Goal: Transaction & Acquisition: Book appointment/travel/reservation

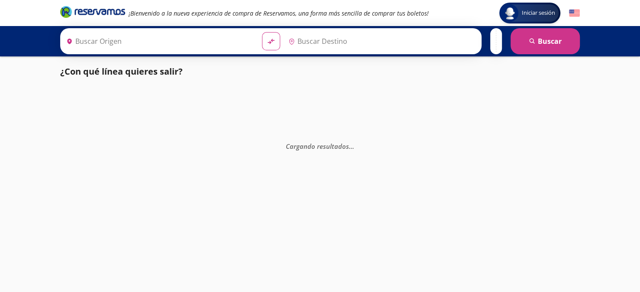
type input "[GEOGRAPHIC_DATA], [GEOGRAPHIC_DATA]"
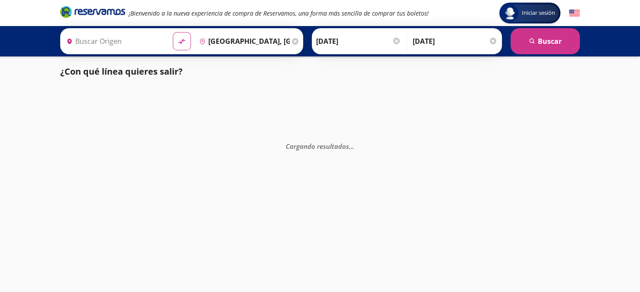
type input "Huejutla [PERSON_NAME], [GEOGRAPHIC_DATA]"
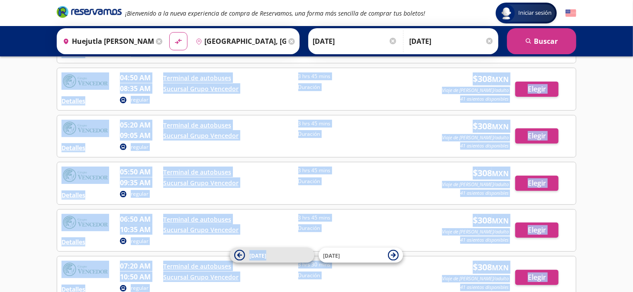
scroll to position [173, 0]
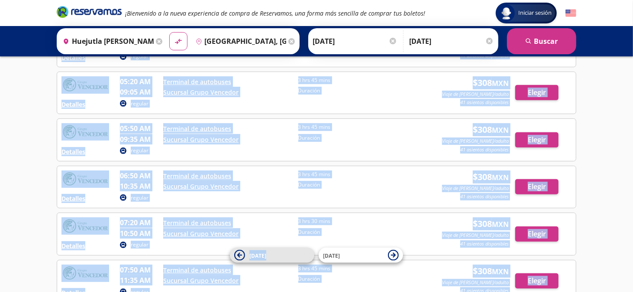
drag, startPoint x: 111, startPoint y: 107, endPoint x: 307, endPoint y: 251, distance: 243.3
click at [307, 251] on div "Detalles regular 03:50 AM Terminal de autobuses 07:35 AM Sucursal Grupo Vencedo…" at bounding box center [317, 176] width 520 height 492
click at [307, 251] on span "[DATE]" at bounding box center [280, 255] width 61 height 10
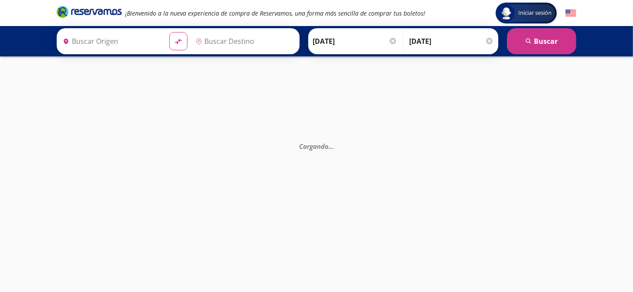
type input "[GEOGRAPHIC_DATA], [GEOGRAPHIC_DATA]"
type input "Huejutla [PERSON_NAME], [GEOGRAPHIC_DATA]"
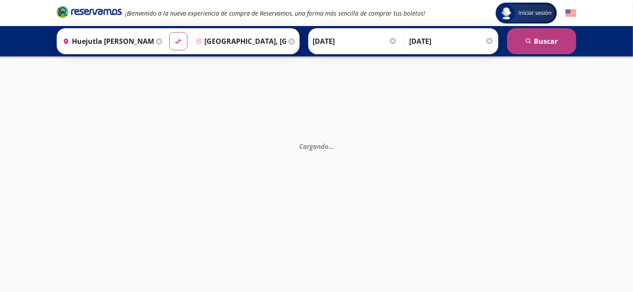
click at [551, 44] on button "search [GEOGRAPHIC_DATA]" at bounding box center [541, 41] width 69 height 26
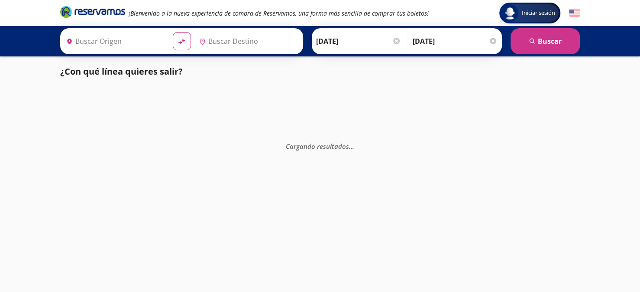
type input "Huejutla [PERSON_NAME], [GEOGRAPHIC_DATA]"
type input "[GEOGRAPHIC_DATA], [GEOGRAPHIC_DATA]"
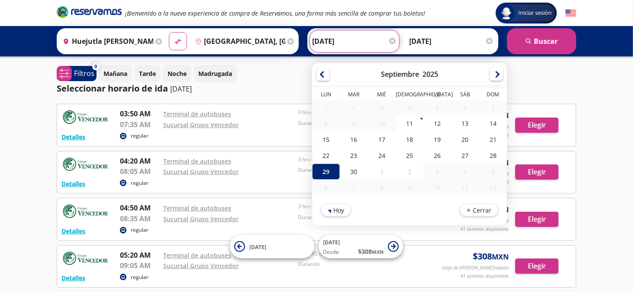
click at [331, 36] on input "[DATE]" at bounding box center [354, 41] width 85 height 22
click at [344, 171] on div "30" at bounding box center [354, 171] width 28 height 16
type input "[DATE]"
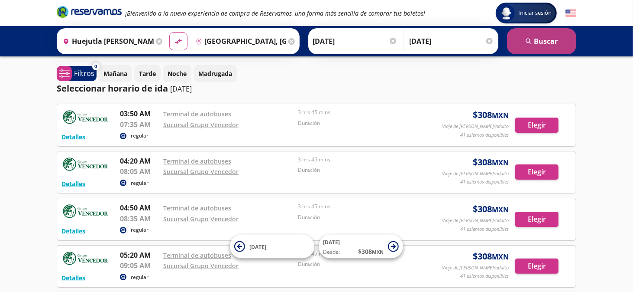
click at [541, 37] on button "search [GEOGRAPHIC_DATA]" at bounding box center [541, 41] width 69 height 26
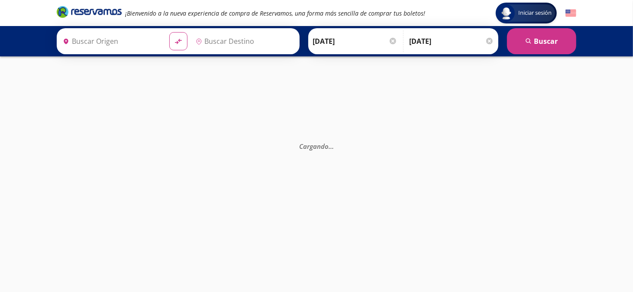
type input "[GEOGRAPHIC_DATA], [GEOGRAPHIC_DATA]"
type input "Huejutla [PERSON_NAME], [GEOGRAPHIC_DATA]"
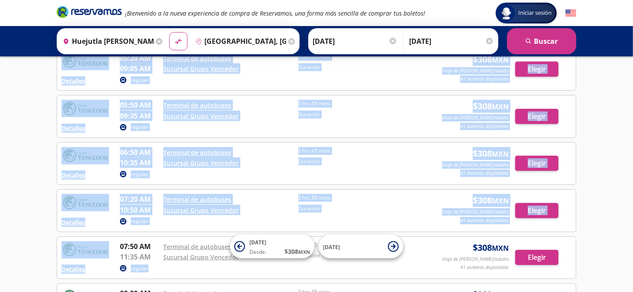
scroll to position [217, 0]
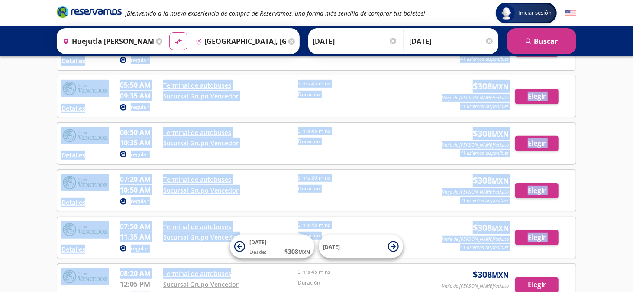
drag, startPoint x: 64, startPoint y: 104, endPoint x: 289, endPoint y: 262, distance: 274.6
click at [288, 267] on div "Detalles regular 03:50 AM Terminal de autobuses 07:35 AM Sucursal Grupo Vencedo…" at bounding box center [317, 120] width 520 height 466
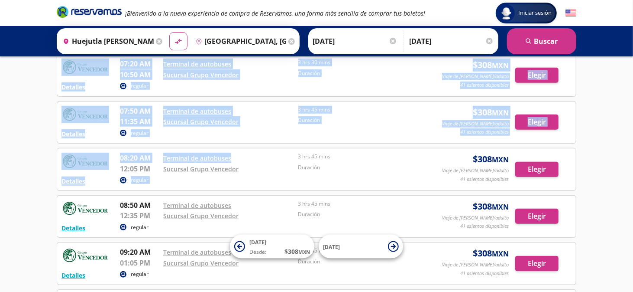
scroll to position [347, 0]
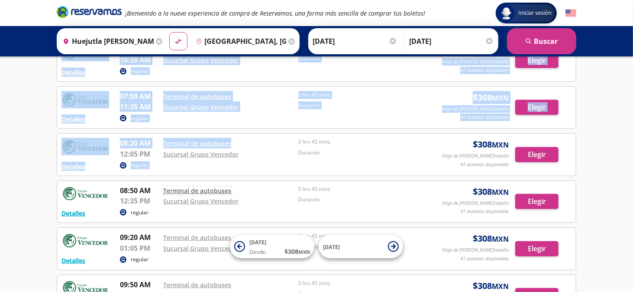
click at [173, 186] on link "Terminal de autobuses" at bounding box center [197, 190] width 68 height 8
copy div "Loremips dolorsi 77:36 AM Consecte ad elitseddo 35:23 EI Temporin Utlab Etdolor…"
click at [597, 81] on div "Iniciar sesión Iniciar sesión ¡Bienvenido a la nueva experiencia de compra de R…" at bounding box center [316, 207] width 633 height 1109
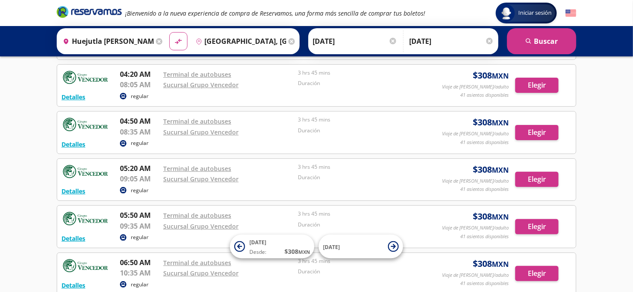
scroll to position [130, 0]
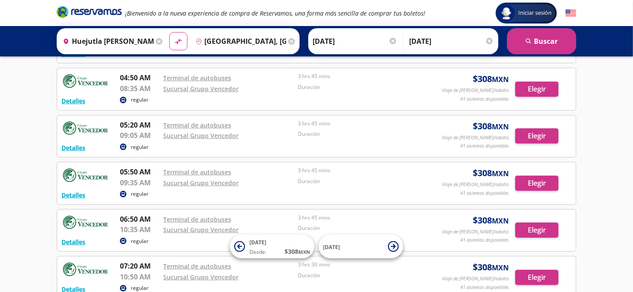
click at [136, 128] on p "05:20 AM" at bounding box center [139, 125] width 39 height 10
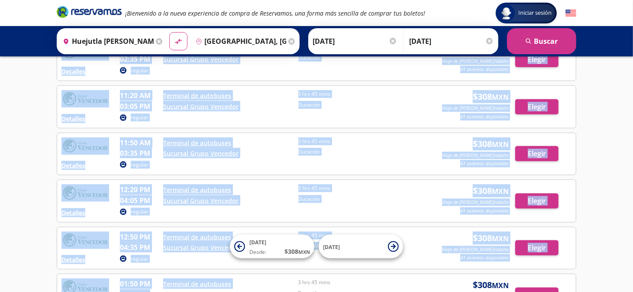
scroll to position [700, 0]
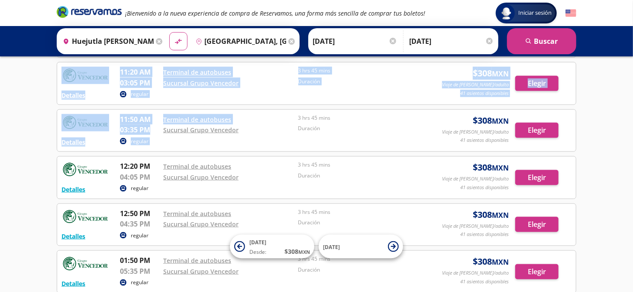
drag, startPoint x: 120, startPoint y: 75, endPoint x: 163, endPoint y: 121, distance: 63.4
copy div "77:01 LO Ipsumdol si ametconse 47:47 AD Elitsedd Eiusm Temporin 7 utl 73 etdo M…"
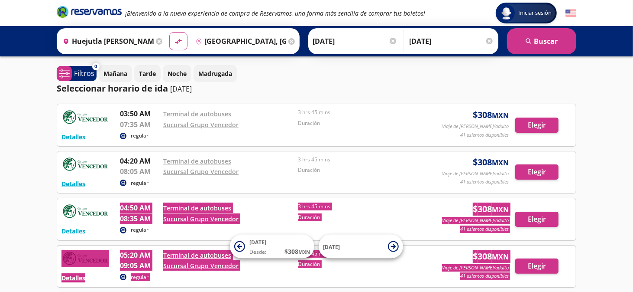
scroll to position [87, 0]
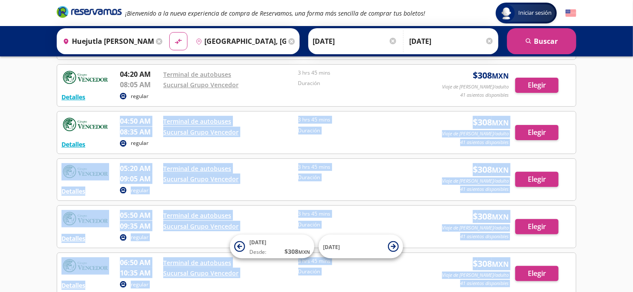
click at [136, 130] on p "08:35 AM" at bounding box center [139, 132] width 39 height 10
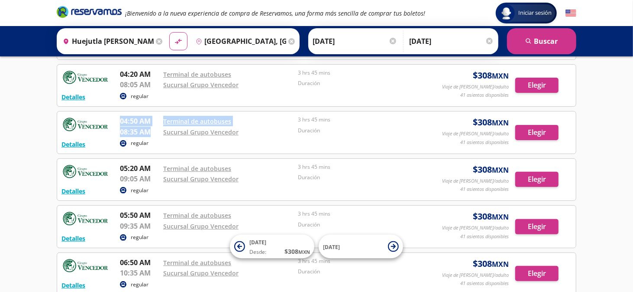
drag, startPoint x: 120, startPoint y: 121, endPoint x: 149, endPoint y: 132, distance: 31.5
click at [149, 132] on div "04:50 AM Terminal de autobuses 08:35 AM Sucursal Grupo Vencedor 3 hrs 45 mins D…" at bounding box center [274, 127] width 309 height 22
copy div "04:50 AM Terminal de autobuses 08:35 AM"
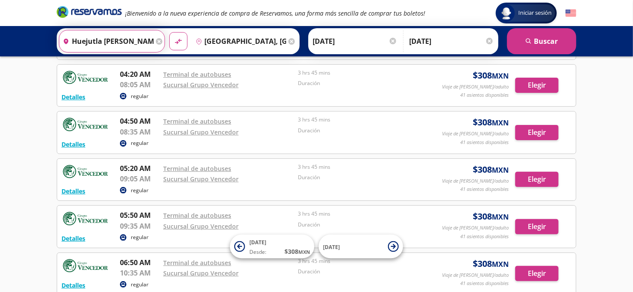
scroll to position [0, 12]
drag, startPoint x: 71, startPoint y: 39, endPoint x: 157, endPoint y: 47, distance: 87.0
click at [157, 47] on div "Origen heroicons:map-pin-20-solid [GEOGRAPHIC_DATA][PERSON_NAME], [GEOGRAPHIC_D…" at bounding box center [112, 41] width 106 height 23
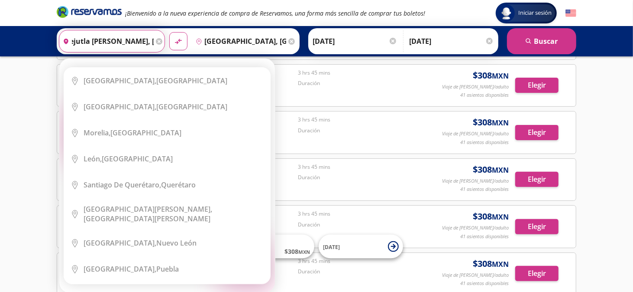
scroll to position [0, 0]
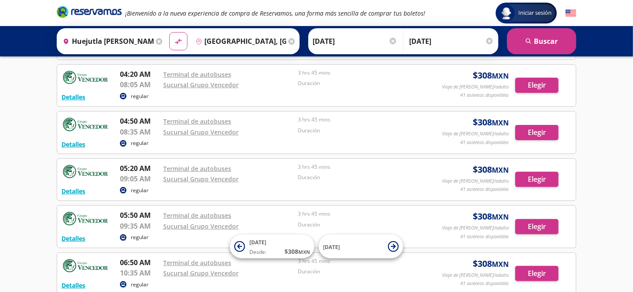
click at [41, 44] on div "Origen heroicons:map-pin-20-solid [GEOGRAPHIC_DATA][PERSON_NAME], [GEOGRAPHIC_D…" at bounding box center [316, 41] width 633 height 30
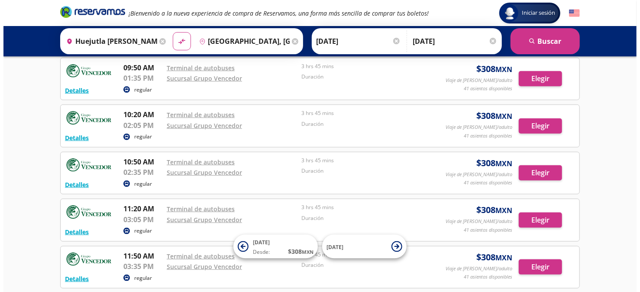
scroll to position [607, 0]
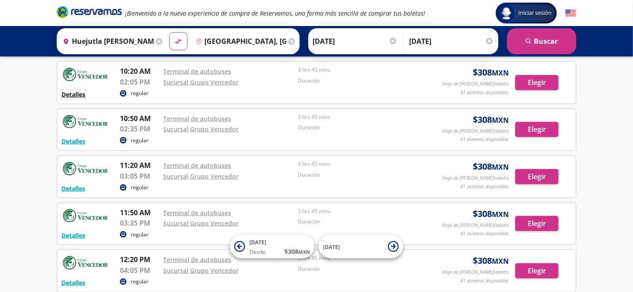
click at [75, 91] on button "Detalles" at bounding box center [74, 94] width 24 height 9
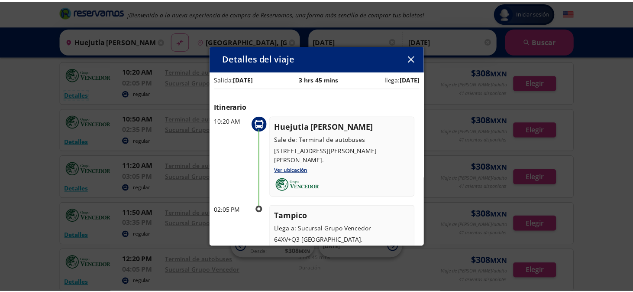
scroll to position [0, 0]
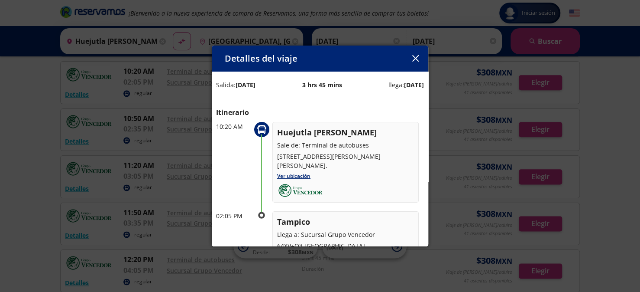
click at [415, 59] on icon "button" at bounding box center [415, 58] width 6 height 6
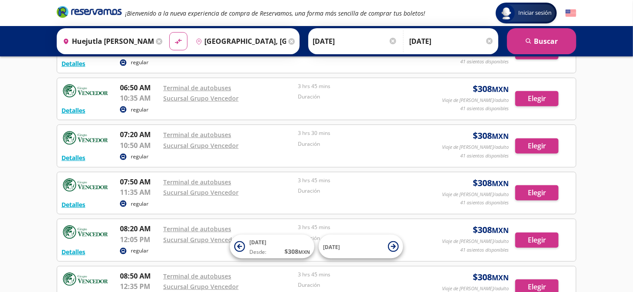
scroll to position [260, 0]
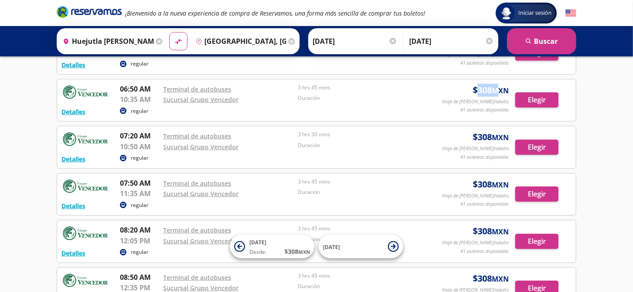
drag, startPoint x: 476, startPoint y: 89, endPoint x: 492, endPoint y: 89, distance: 15.6
click at [492, 89] on span "$ 308 MXN" at bounding box center [491, 90] width 36 height 13
copy span "308"
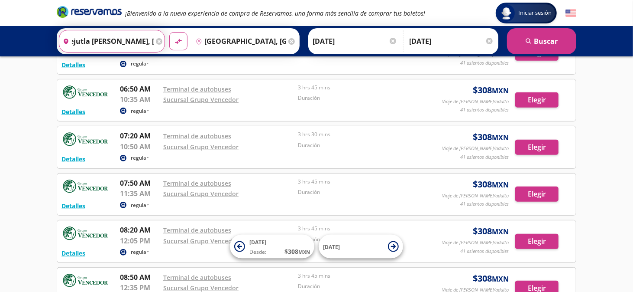
drag, startPoint x: 72, startPoint y: 37, endPoint x: 183, endPoint y: 51, distance: 111.8
click at [183, 51] on div "Origen heroicons:map-pin-20-solid [GEOGRAPHIC_DATA][PERSON_NAME], [GEOGRAPHIC_D…" at bounding box center [178, 41] width 243 height 26
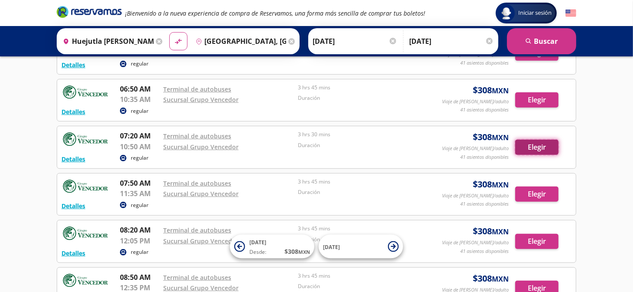
click at [536, 145] on button "Elegir" at bounding box center [537, 147] width 43 height 15
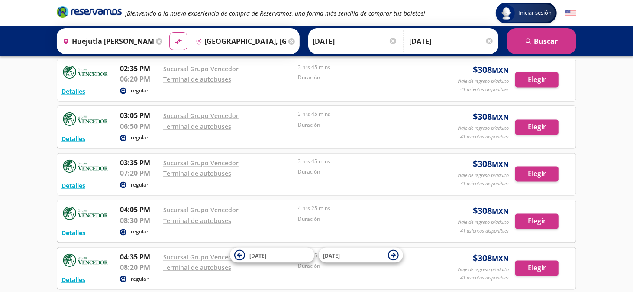
scroll to position [996, 0]
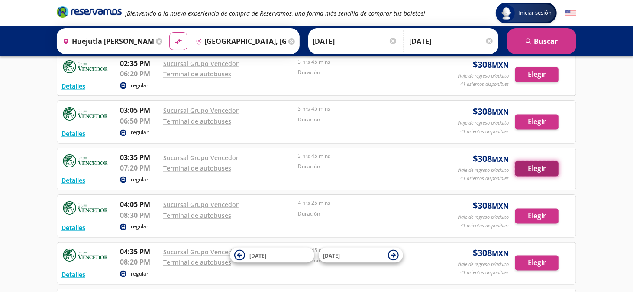
click at [544, 164] on button "Elegir" at bounding box center [537, 168] width 43 height 15
